Goal: Transaction & Acquisition: Purchase product/service

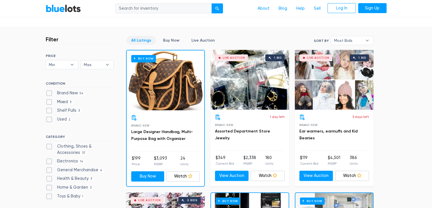
scroll to position [152, 0]
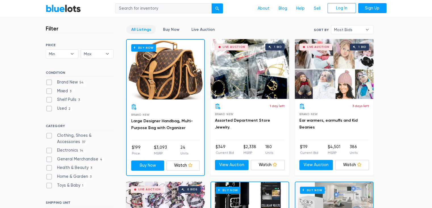
click at [51, 82] on label "Brand New 54" at bounding box center [66, 82] width 40 height 6
click at [49, 82] on New"] "Brand New 54" at bounding box center [48, 81] width 4 height 4
checkbox New"] "true"
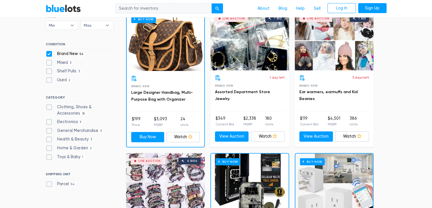
scroll to position [191, 0]
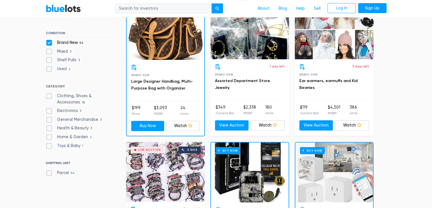
click at [51, 94] on label "Clothing, Shoes & Accessories 36" at bounding box center [80, 99] width 68 height 12
click at [49, 94] on Accessories"] "Clothing, Shoes & Accessories 36" at bounding box center [48, 95] width 4 height 4
checkbox Accessories"] "true"
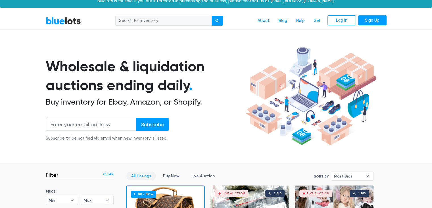
scroll to position [0, 0]
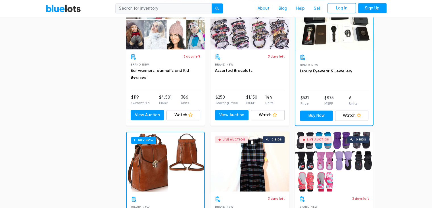
scroll to position [305, 0]
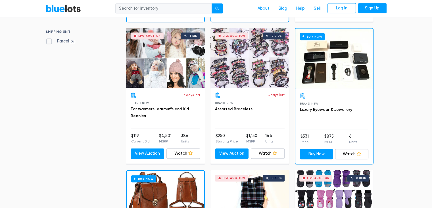
click at [320, 59] on div "Buy Now" at bounding box center [335, 58] width 78 height 60
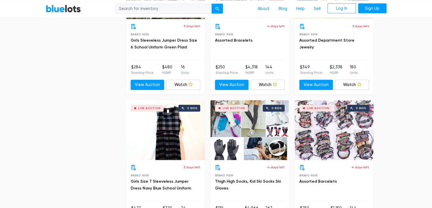
scroll to position [1707, 0]
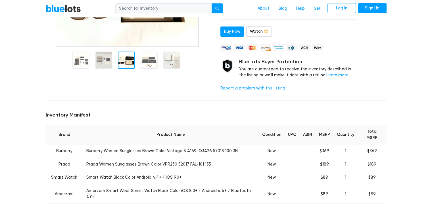
scroll to position [152, 0]
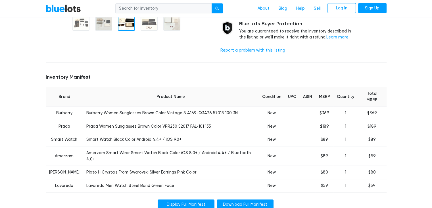
click at [198, 199] on link "Display Full Manifest" at bounding box center [186, 204] width 57 height 10
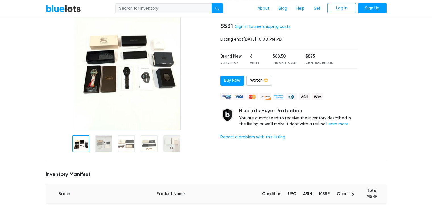
scroll to position [38, 0]
